Goal: Information Seeking & Learning: Compare options

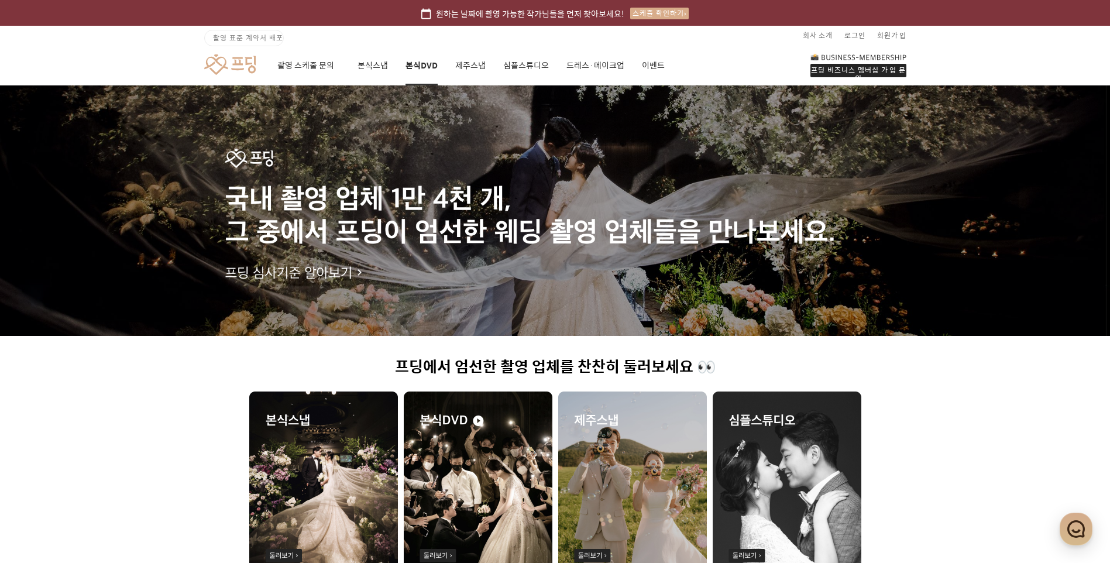
click at [416, 67] on link "본식DVD" at bounding box center [422, 66] width 32 height 40
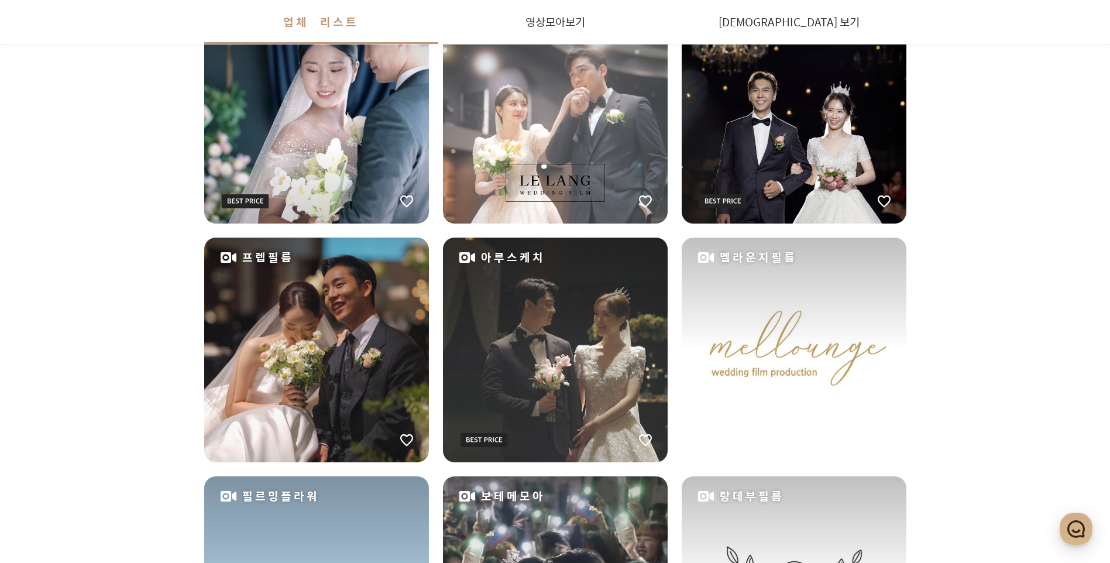
scroll to position [743, 0]
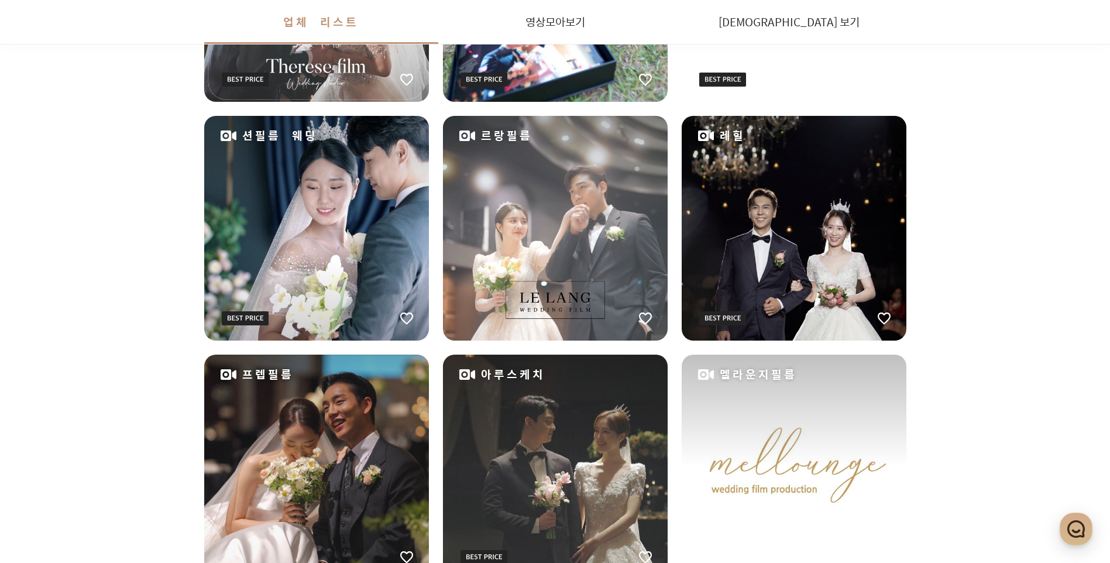
click at [538, 280] on div "르랑필름" at bounding box center [555, 228] width 225 height 225
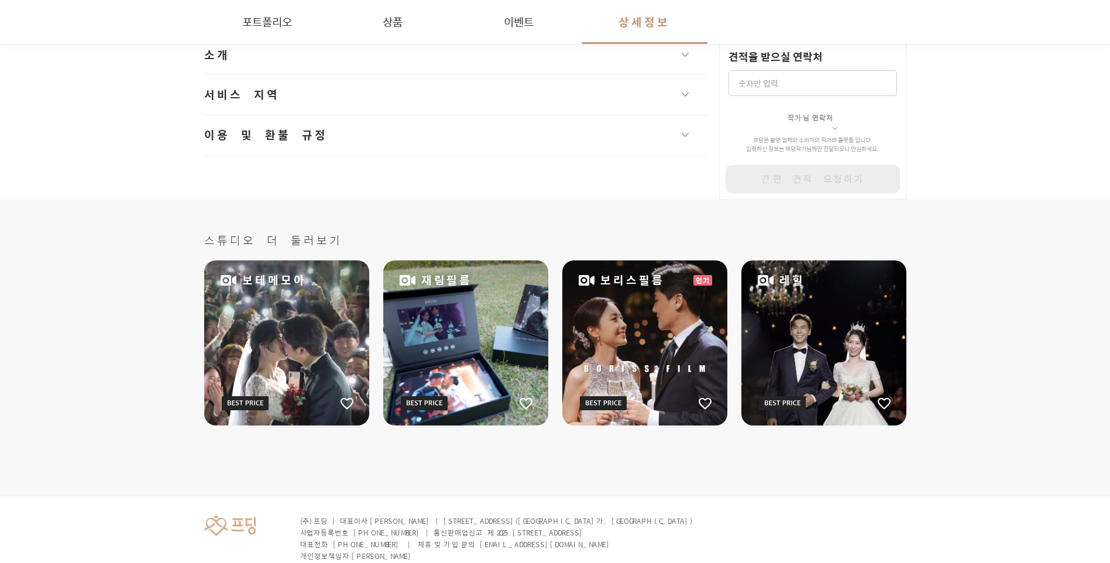
scroll to position [1702, 0]
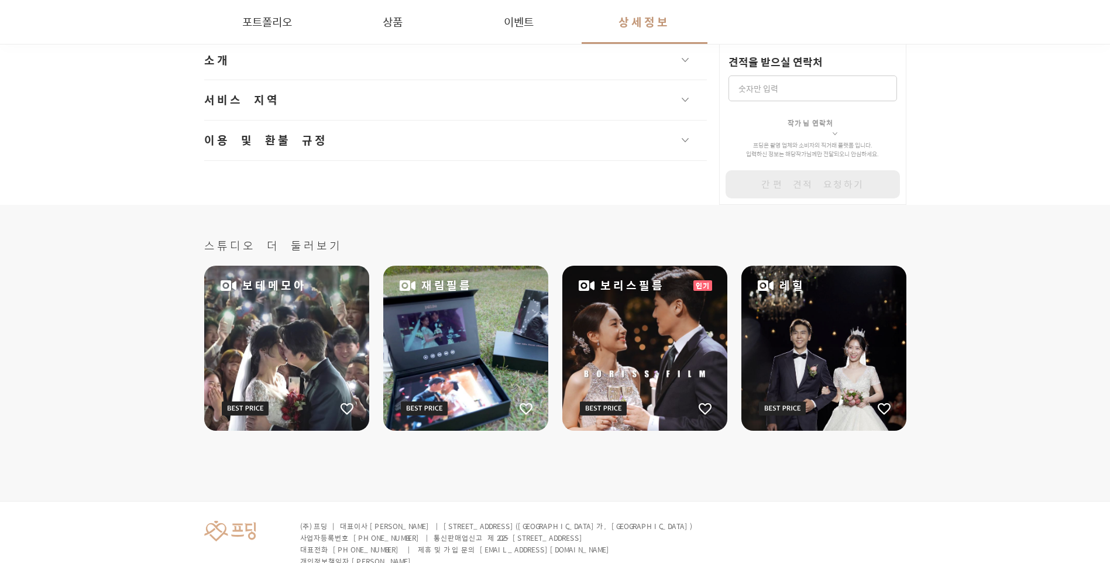
click at [335, 93] on button "서비스 지역" at bounding box center [455, 100] width 503 height 40
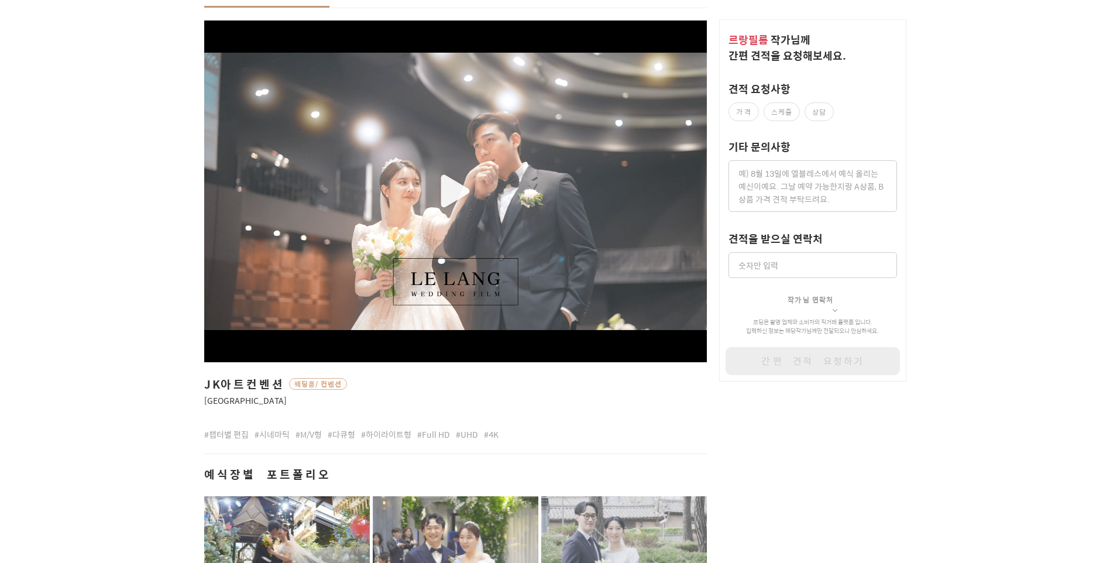
scroll to position [5, 0]
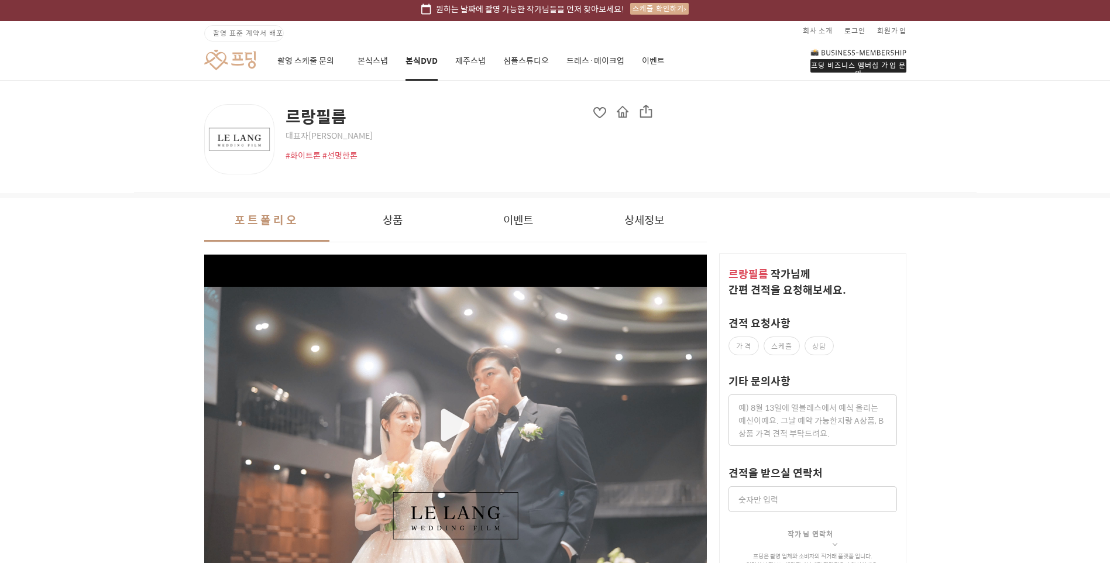
click at [423, 67] on link "본식DVD" at bounding box center [422, 61] width 32 height 40
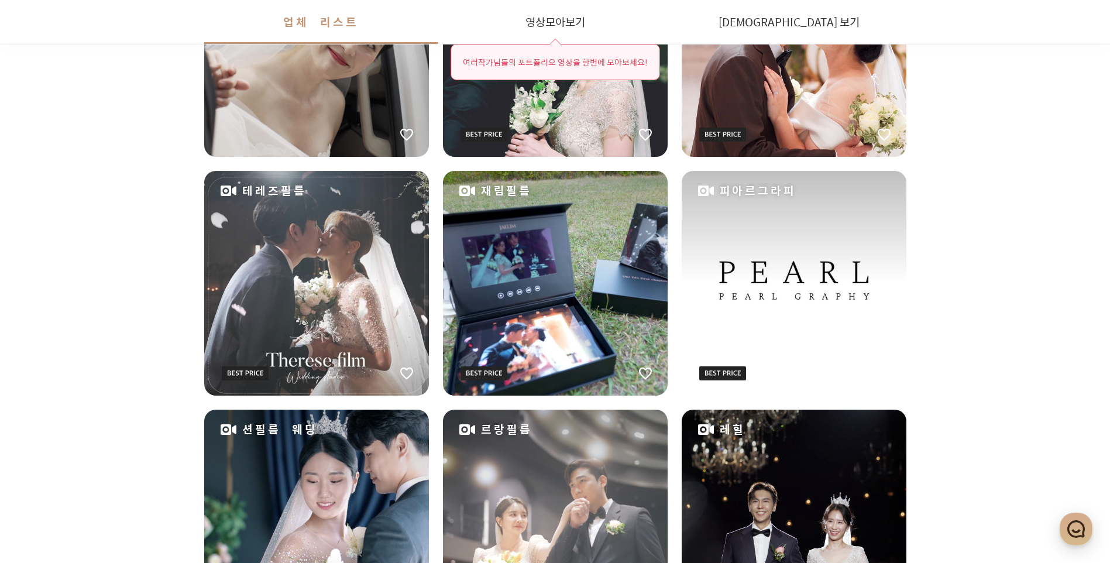
scroll to position [527, 0]
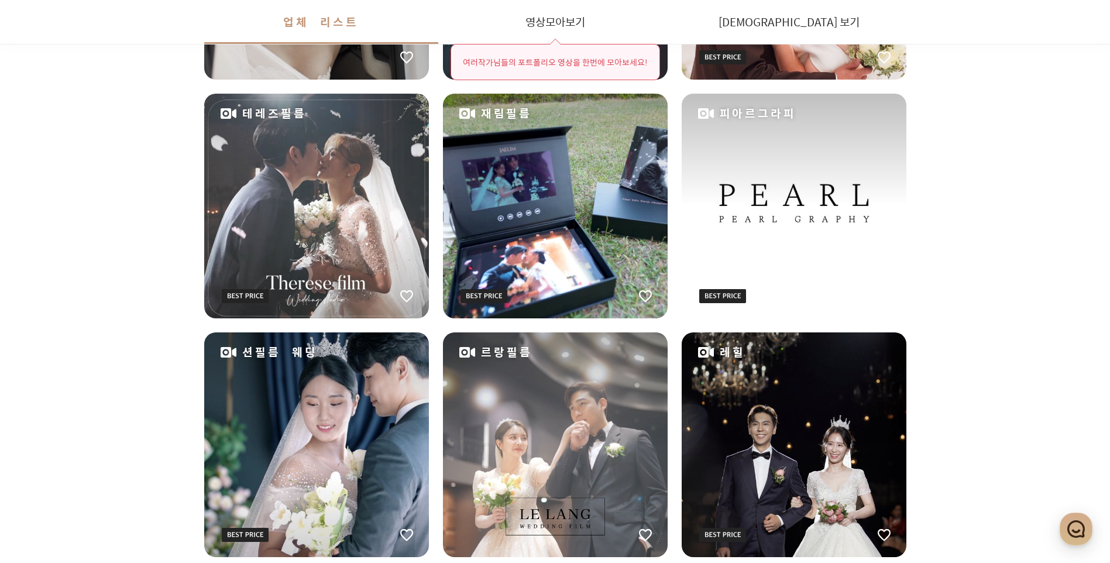
click at [338, 255] on div "테레즈필름" at bounding box center [316, 206] width 225 height 225
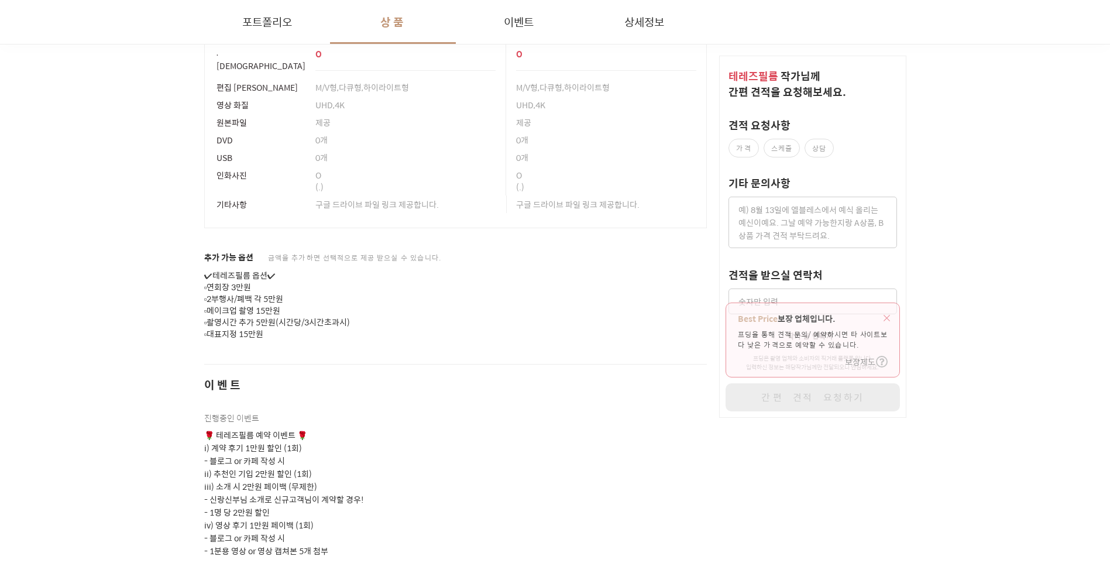
scroll to position [1405, 0]
